Goal: Task Accomplishment & Management: Manage account settings

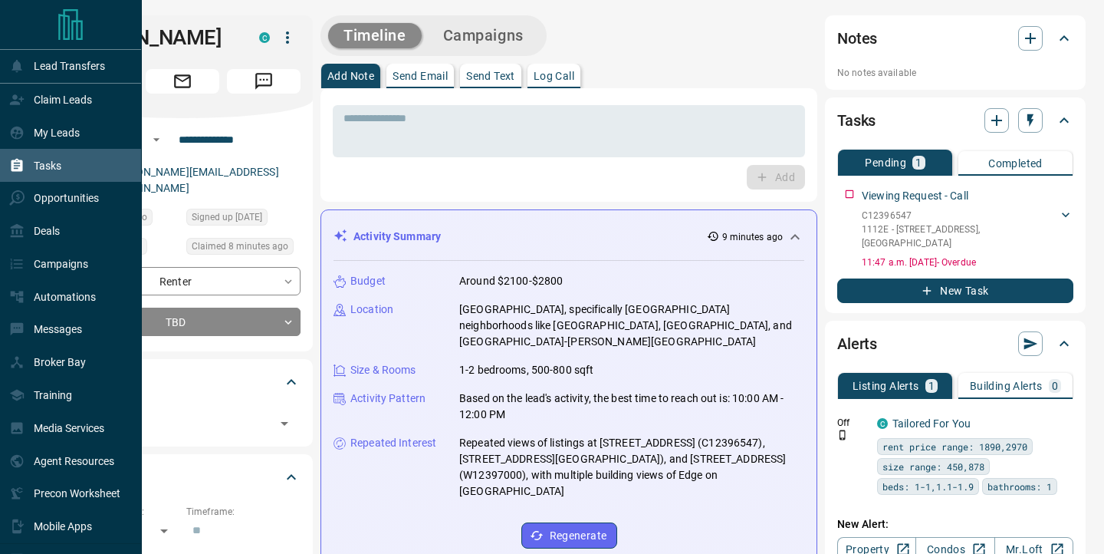
click at [25, 166] on div "Tasks" at bounding box center [35, 165] width 52 height 25
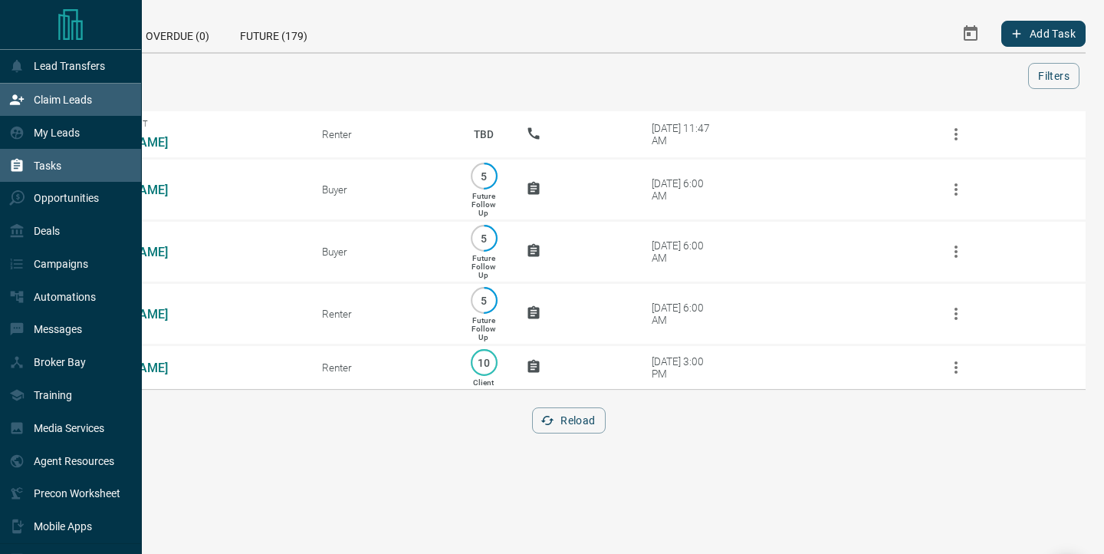
click at [30, 108] on div "Claim Leads" at bounding box center [50, 99] width 83 height 25
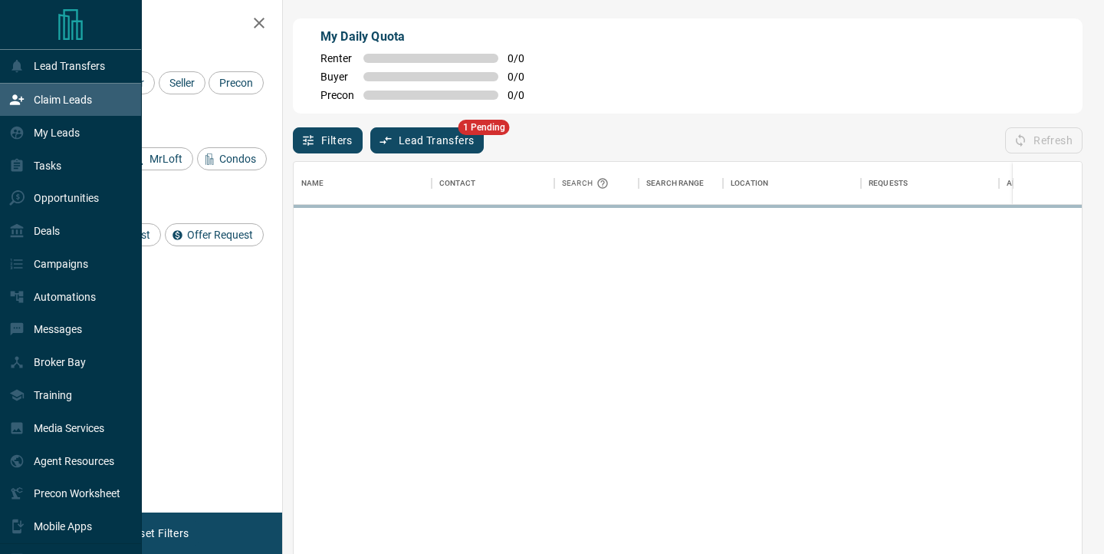
scroll to position [418, 788]
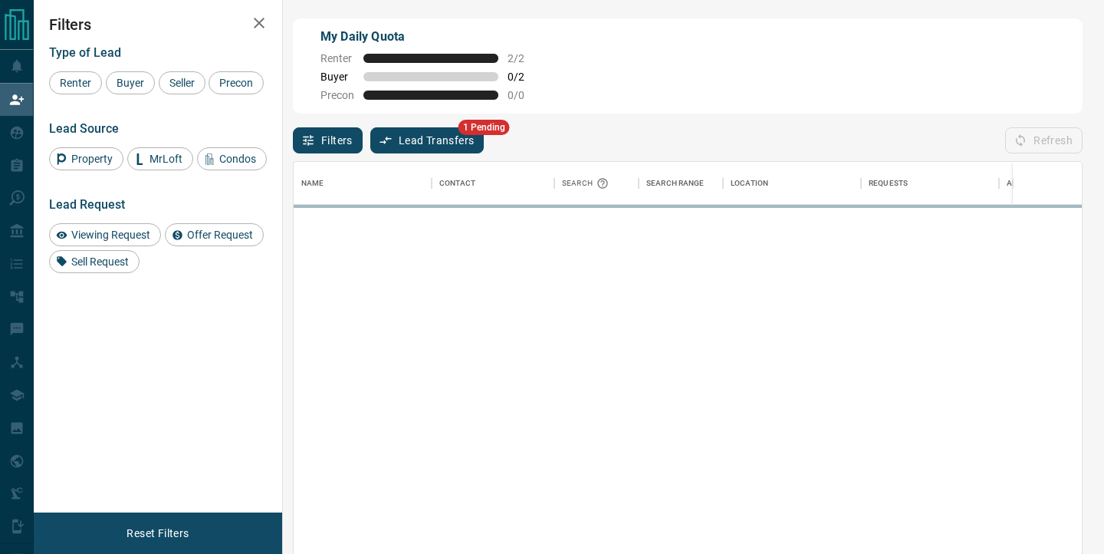
click at [438, 142] on button "Lead Transfers" at bounding box center [427, 140] width 114 height 26
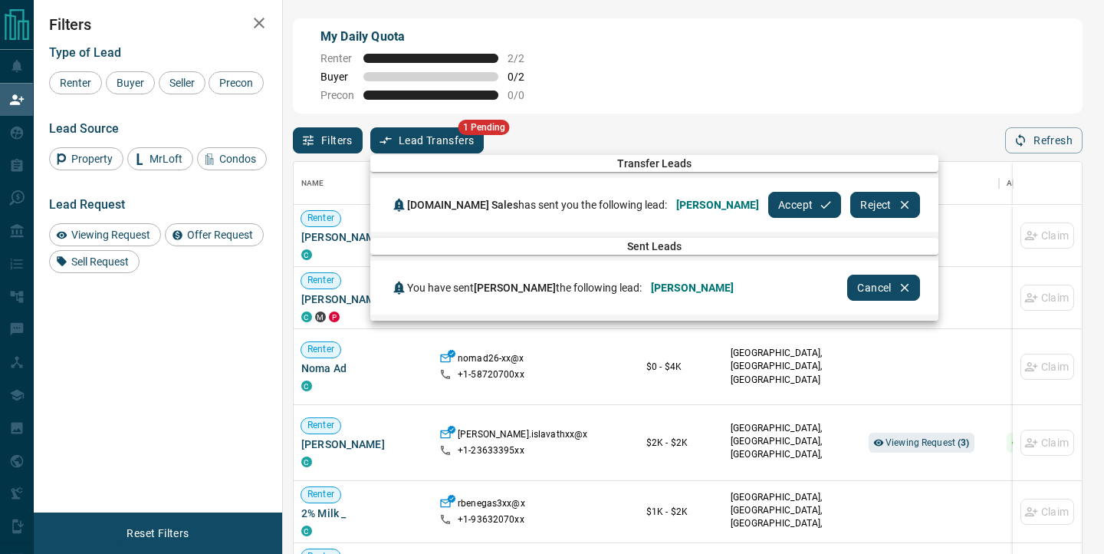
click at [768, 207] on button "Accept" at bounding box center [804, 205] width 73 height 26
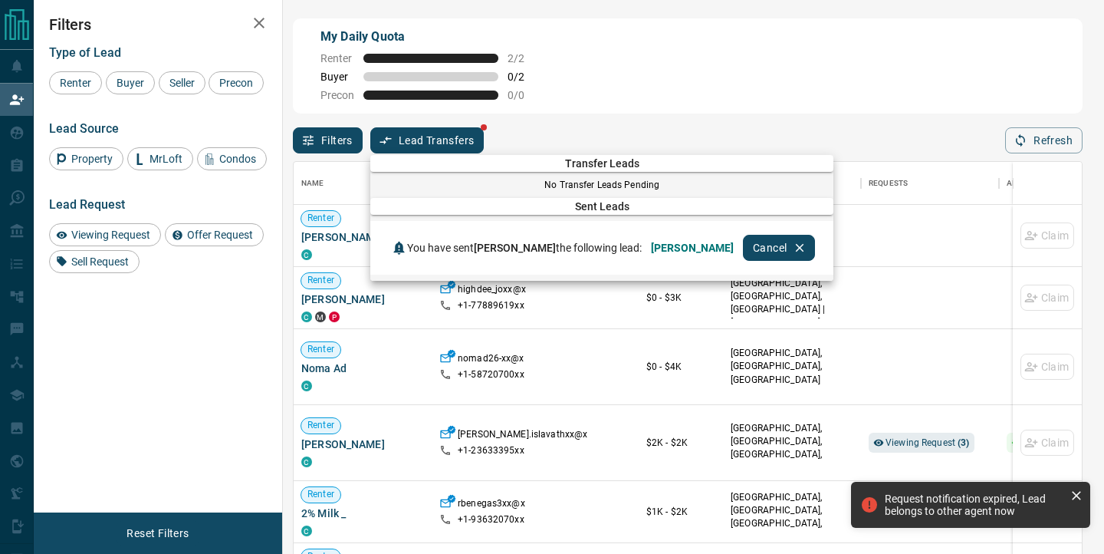
click at [726, 78] on div at bounding box center [552, 277] width 1104 height 554
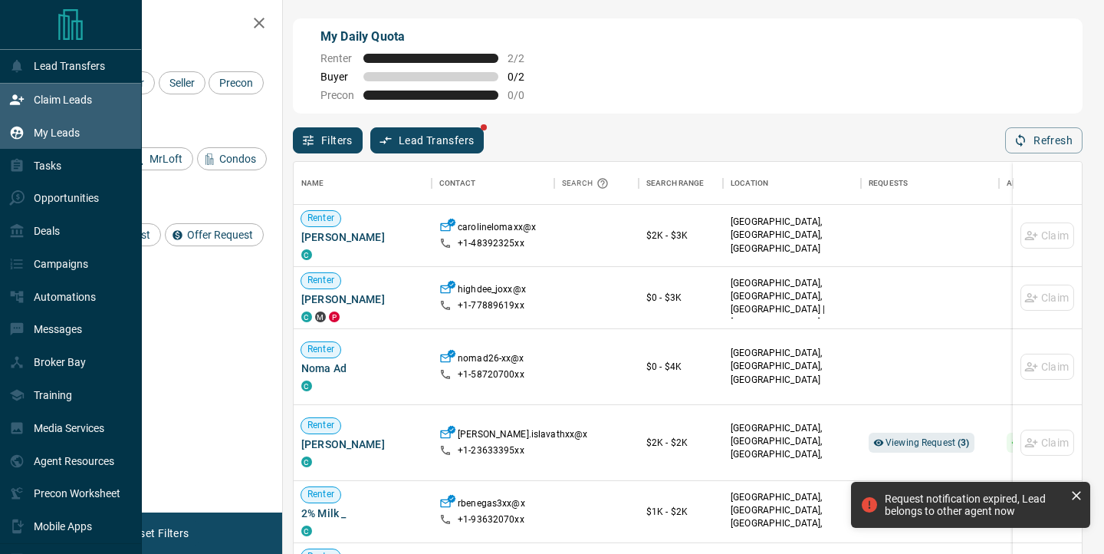
click at [28, 135] on div "My Leads" at bounding box center [44, 132] width 71 height 25
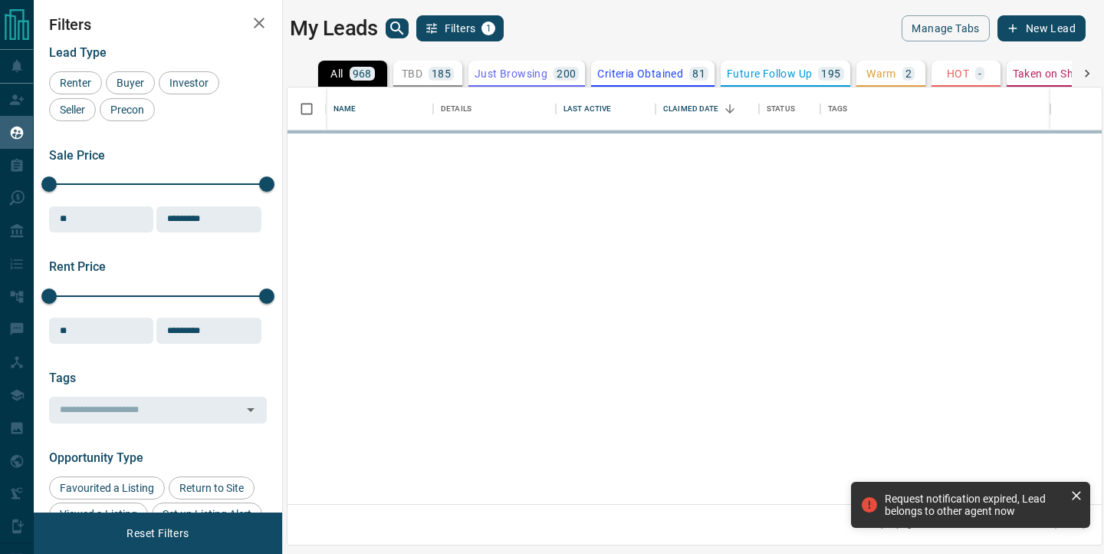
scroll to position [416, 814]
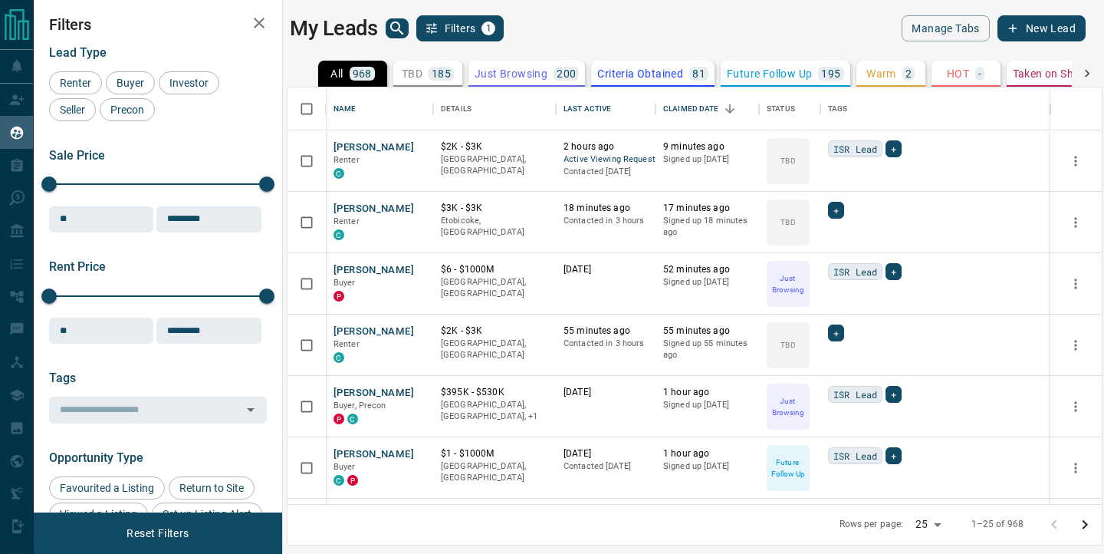
click at [571, 28] on div "My Leads Filters 1" at bounding box center [489, 28] width 398 height 26
click at [617, 25] on div "My Leads Filters 1" at bounding box center [489, 28] width 398 height 26
